Goal: Task Accomplishment & Management: Complete application form

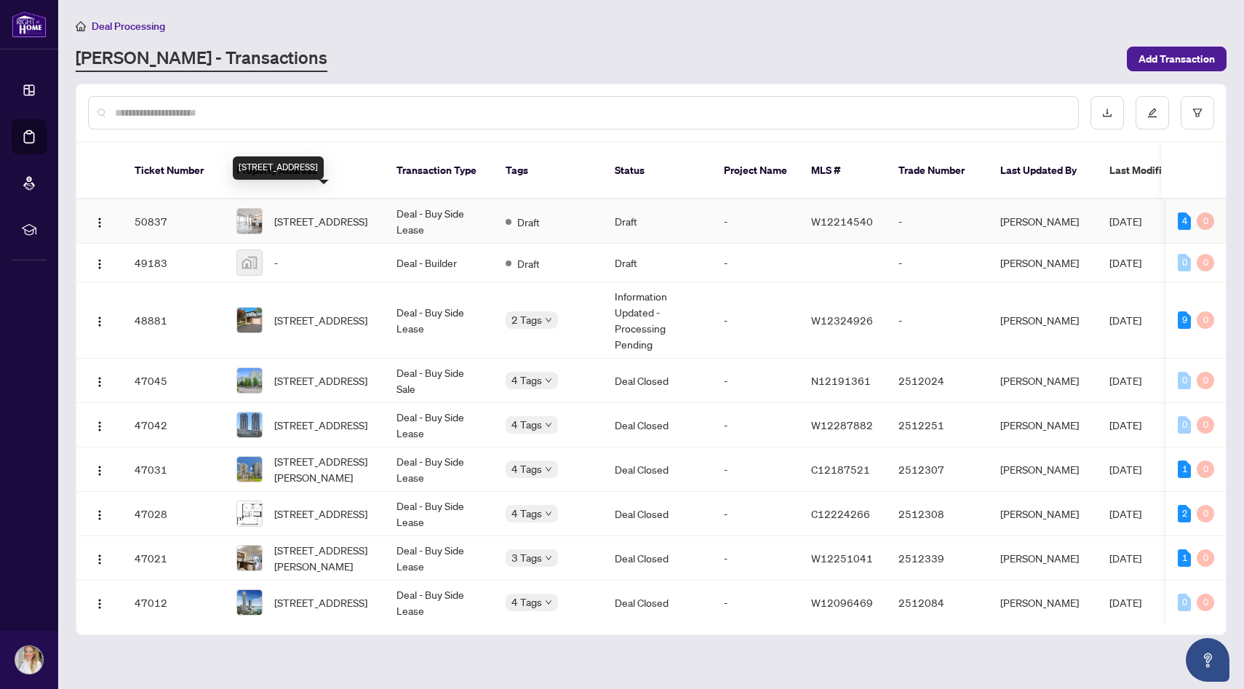
click at [327, 213] on span "[STREET_ADDRESS]" at bounding box center [320, 221] width 93 height 16
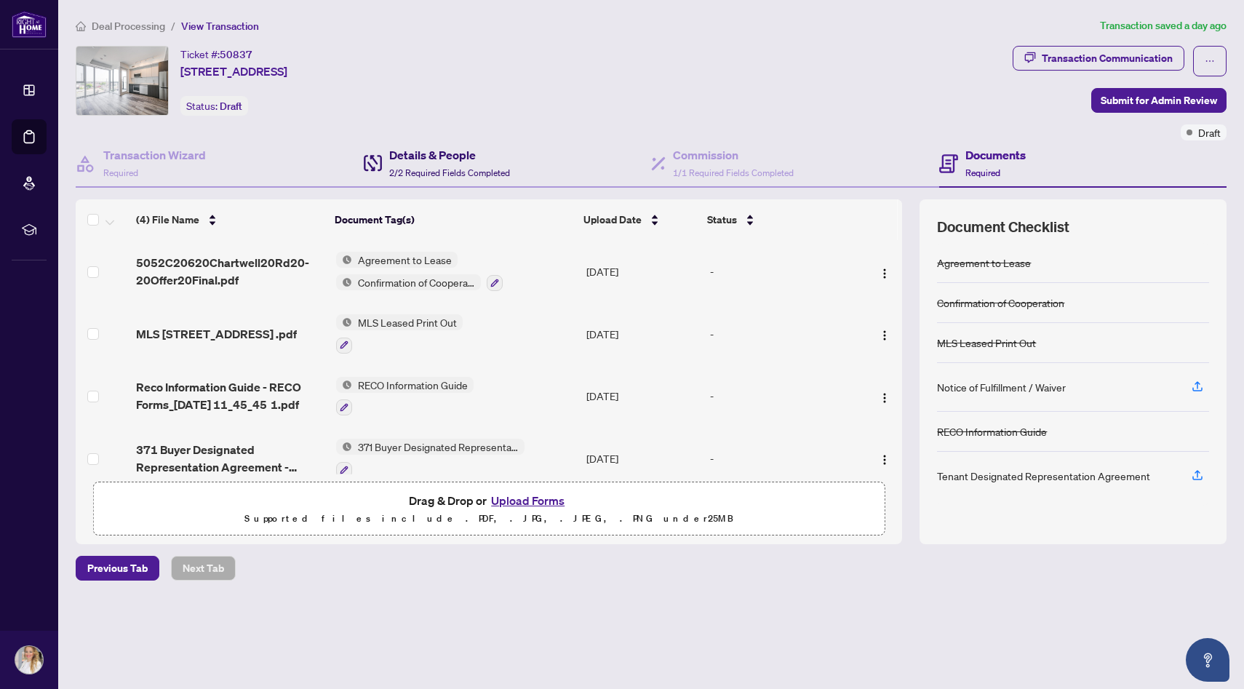
click at [424, 149] on h4 "Details & People" at bounding box center [449, 154] width 121 height 17
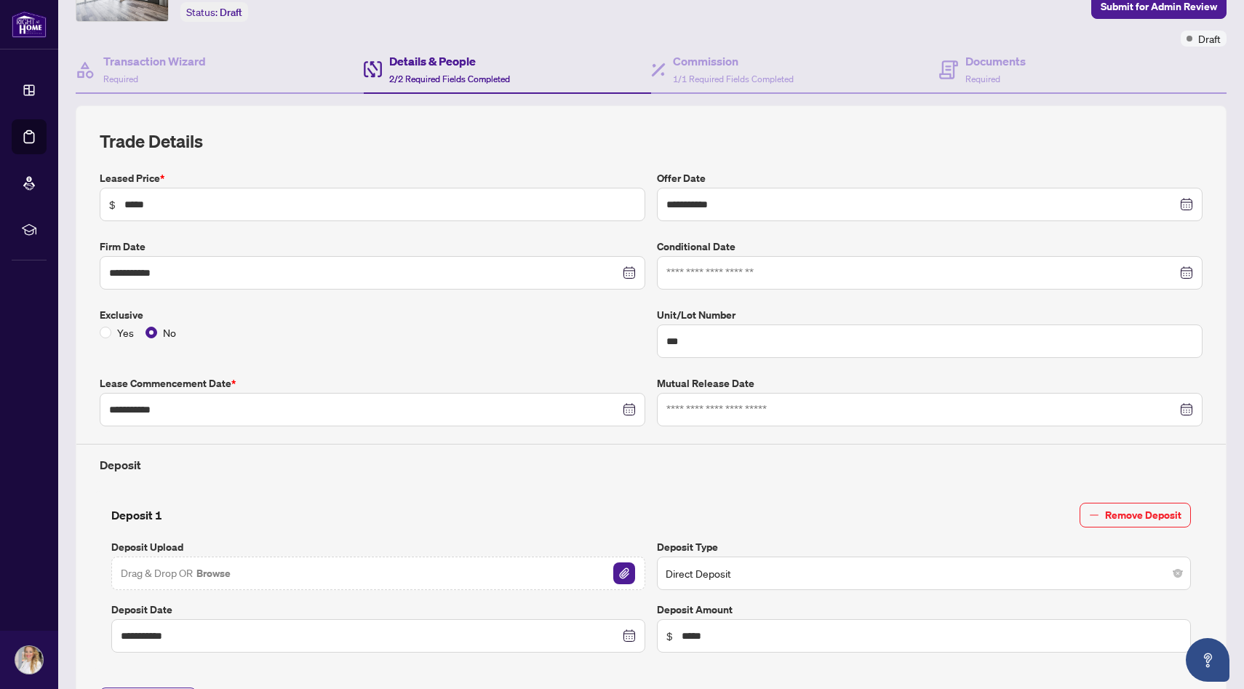
scroll to position [97, 0]
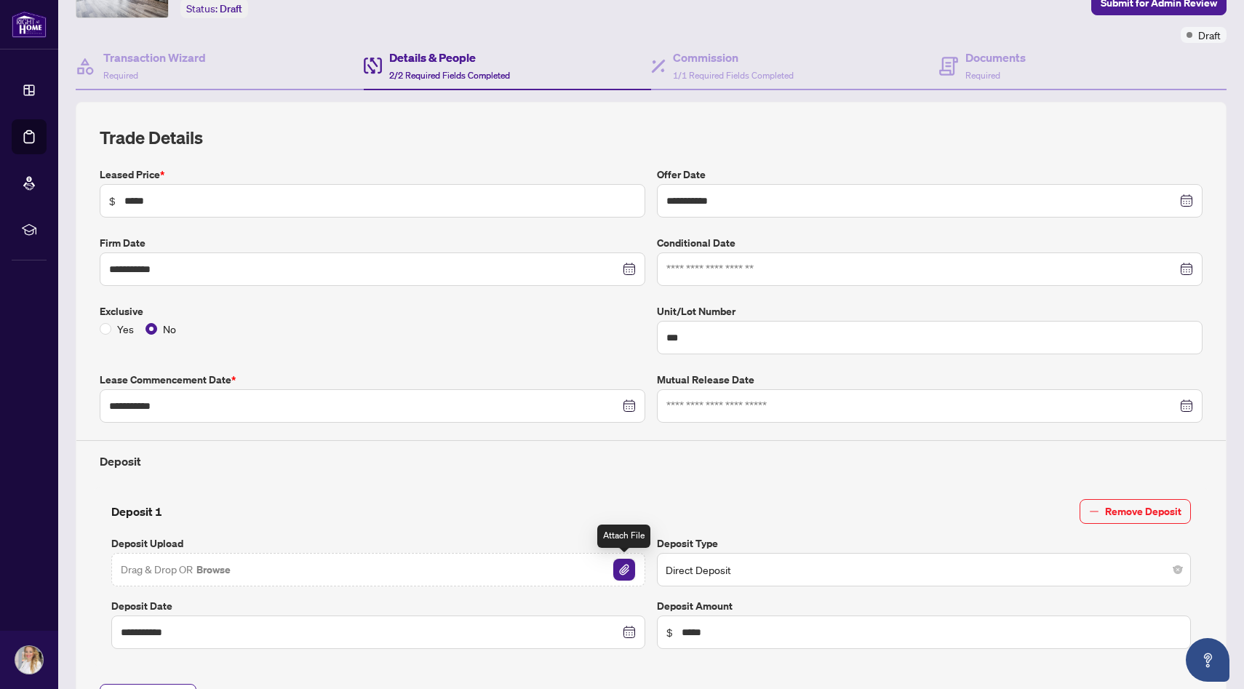
click at [629, 568] on img "button" at bounding box center [624, 570] width 22 height 22
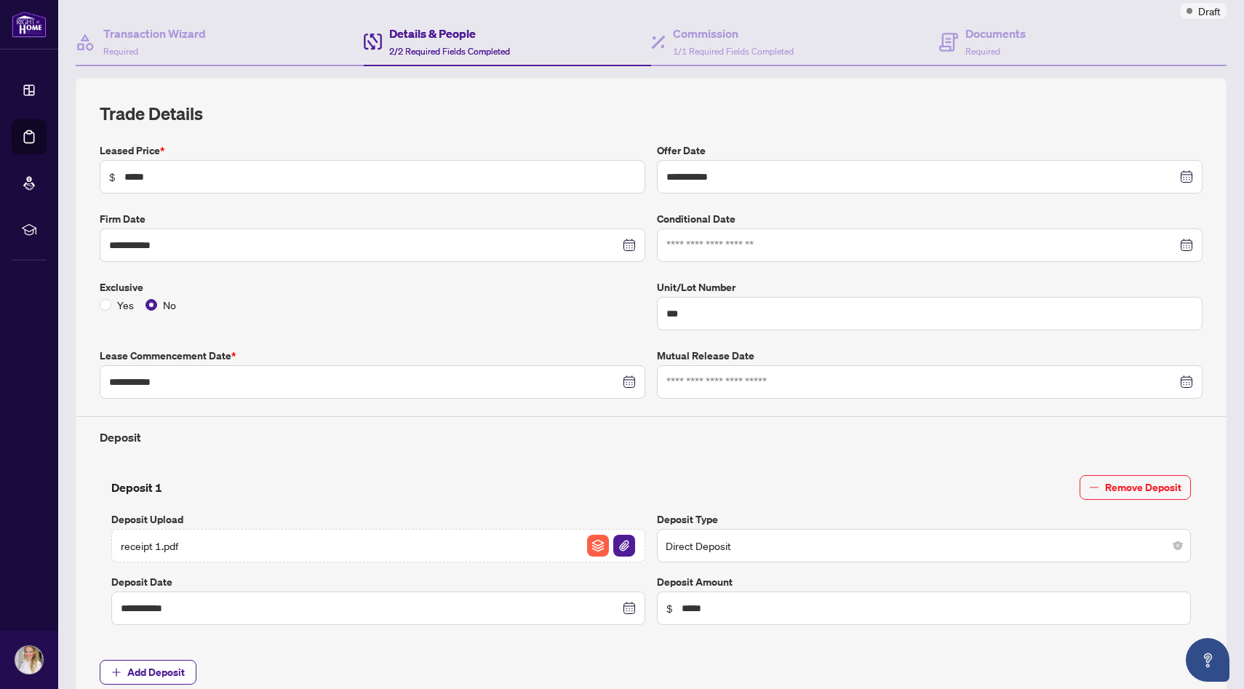
scroll to position [0, 0]
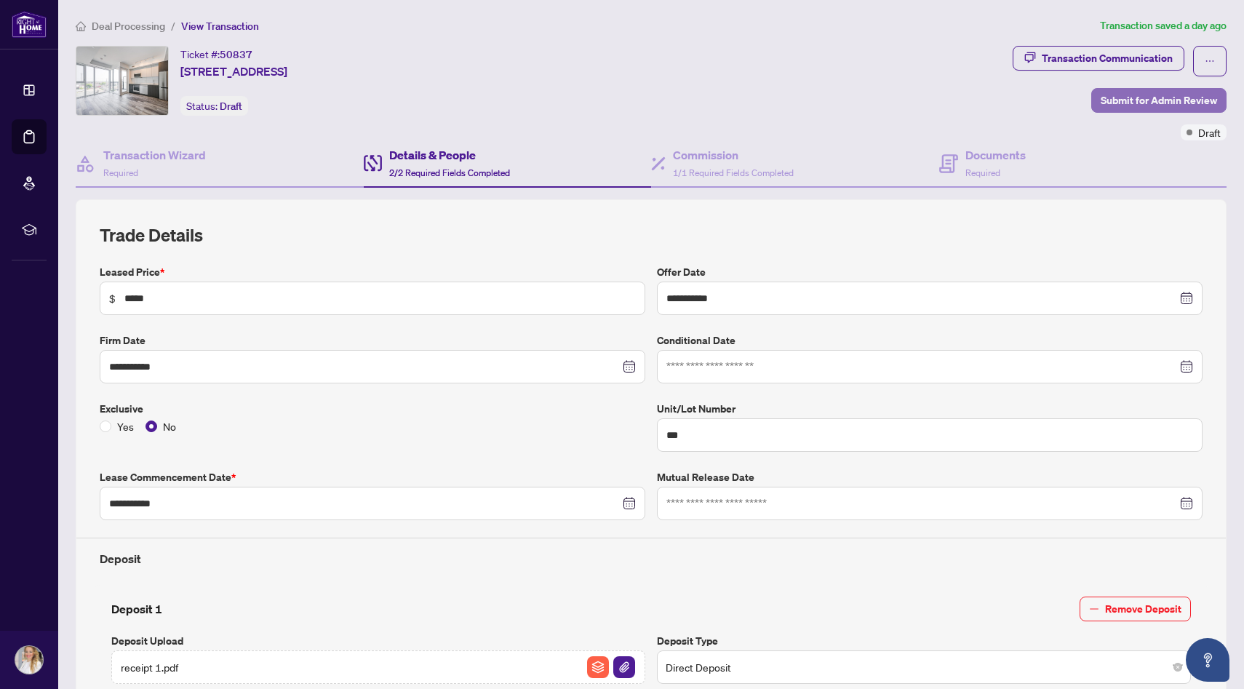
click at [1163, 97] on span "Submit for Admin Review" at bounding box center [1159, 100] width 116 height 23
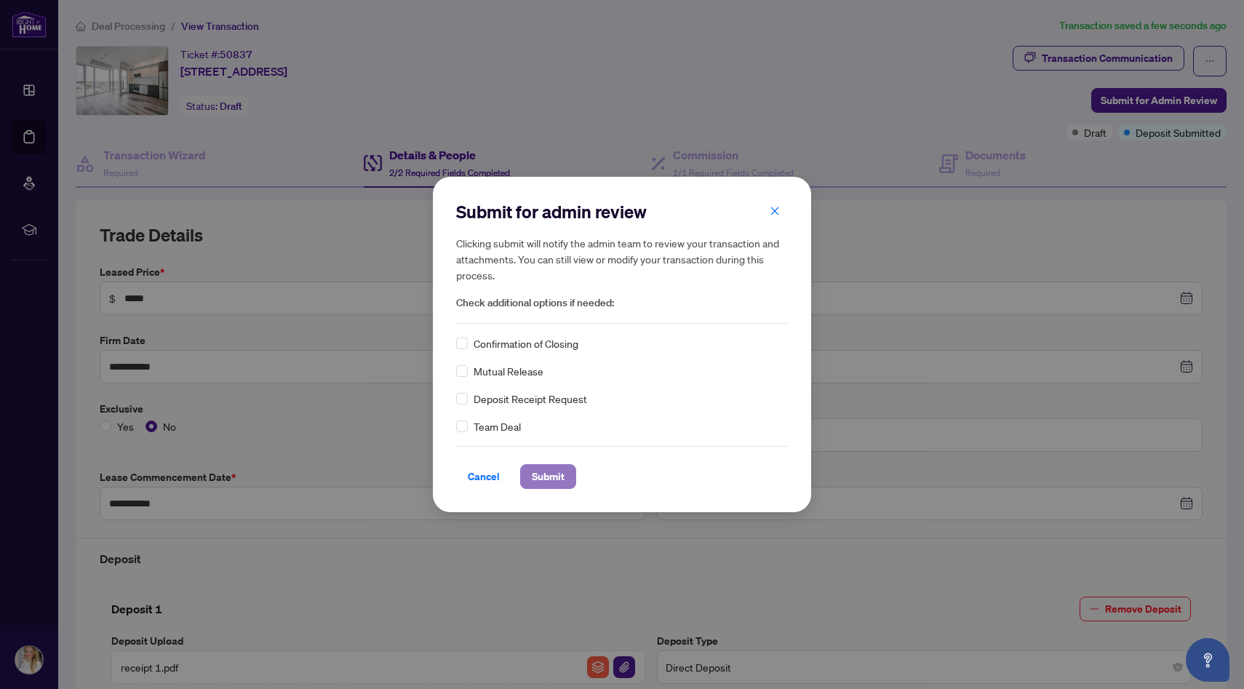
click at [548, 477] on span "Submit" at bounding box center [548, 476] width 33 height 23
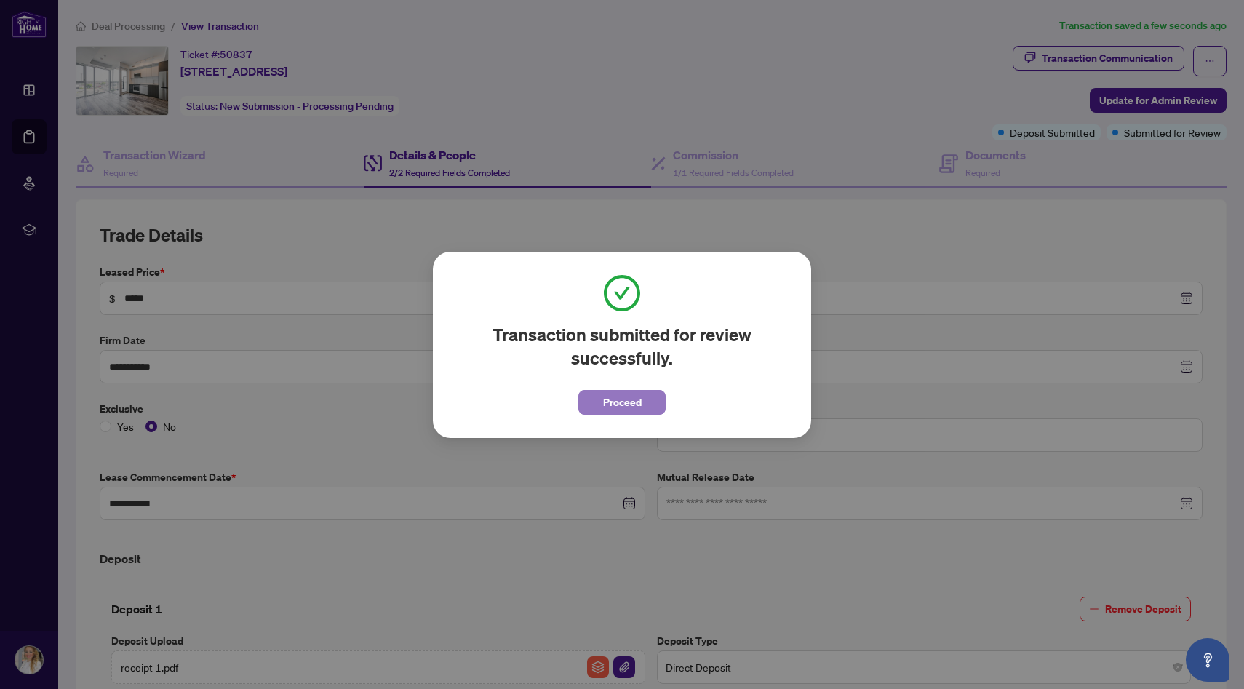
click at [636, 405] on span "Proceed" at bounding box center [622, 402] width 39 height 23
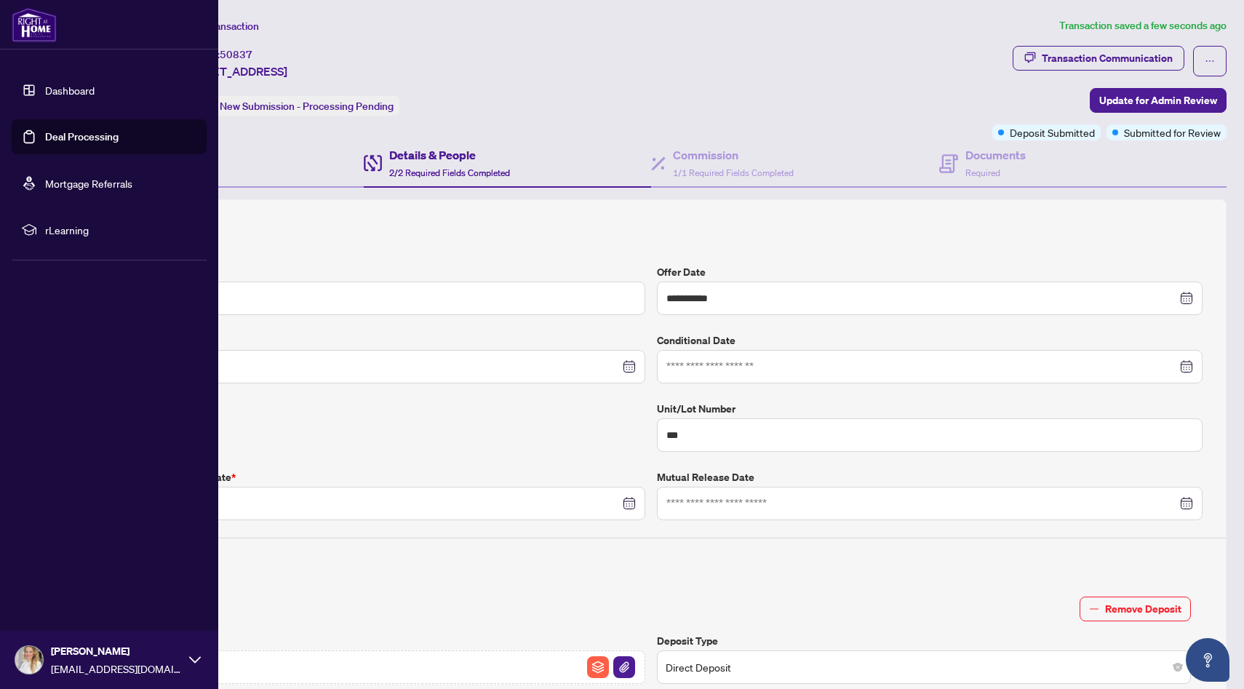
click at [71, 142] on link "Deal Processing" at bounding box center [81, 136] width 73 height 13
